Goal: Information Seeking & Learning: Learn about a topic

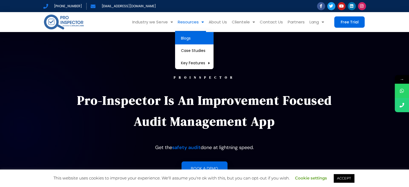
click at [189, 33] on link "Blogs" at bounding box center [194, 38] width 38 height 12
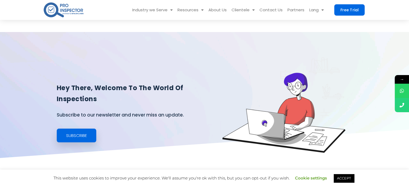
scroll to position [154, 0]
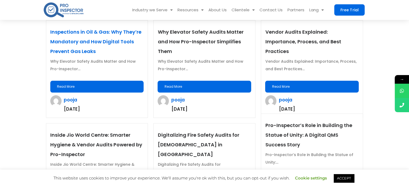
click at [108, 43] on link "Inspections in Oil & Gas: Why They’re Mandatory and How Digital Tools Prevent G…" at bounding box center [95, 42] width 91 height 26
click at [76, 51] on link "Inspections in Oil & Gas: Why They’re Mandatory and How Digital Tools Prevent G…" at bounding box center [95, 42] width 91 height 26
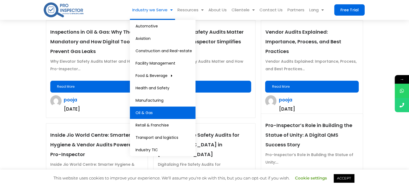
click at [162, 114] on link "Oil & Gas" at bounding box center [163, 113] width 66 height 12
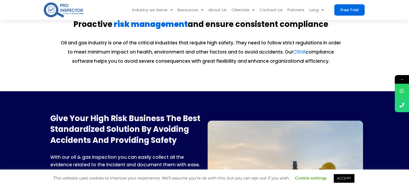
scroll to position [146, 0]
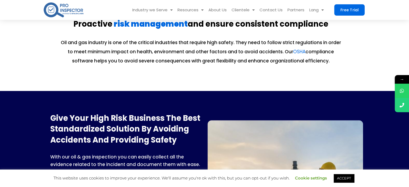
click at [73, 11] on img at bounding box center [63, 9] width 41 height 17
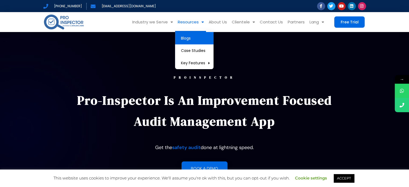
click at [194, 40] on link "Blogs" at bounding box center [194, 38] width 38 height 12
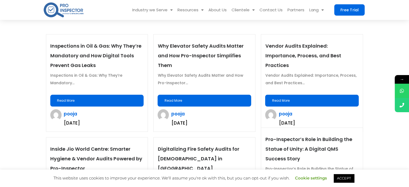
scroll to position [140, 0]
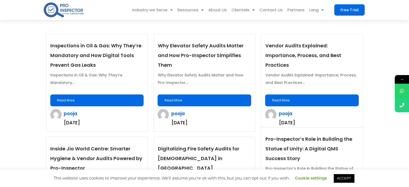
click at [108, 102] on link "Read More" at bounding box center [97, 100] width 94 height 12
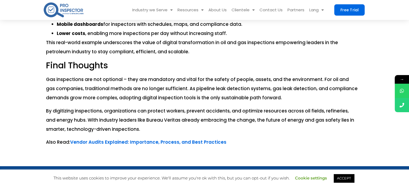
scroll to position [1298, 0]
